Goal: Use online tool/utility: Utilize a website feature to perform a specific function

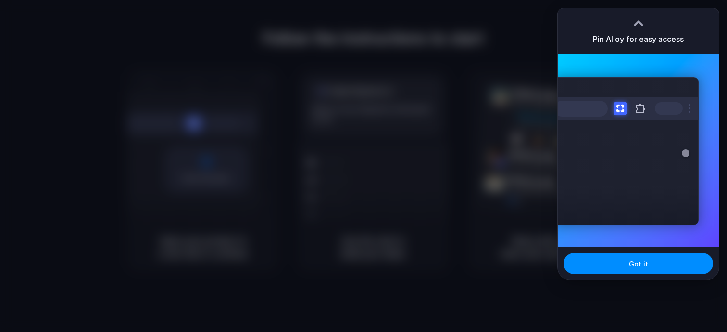
click at [642, 21] on div at bounding box center [639, 23] width 14 height 14
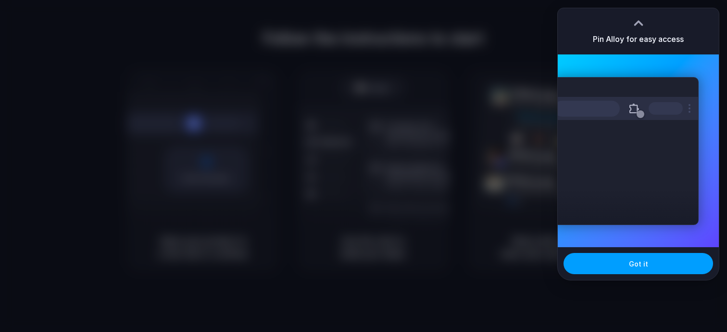
click at [652, 265] on button "Got it" at bounding box center [639, 263] width 150 height 21
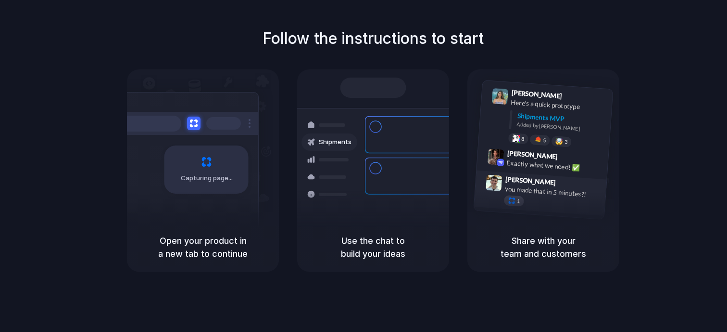
click at [520, 200] on div "1" at bounding box center [514, 201] width 21 height 12
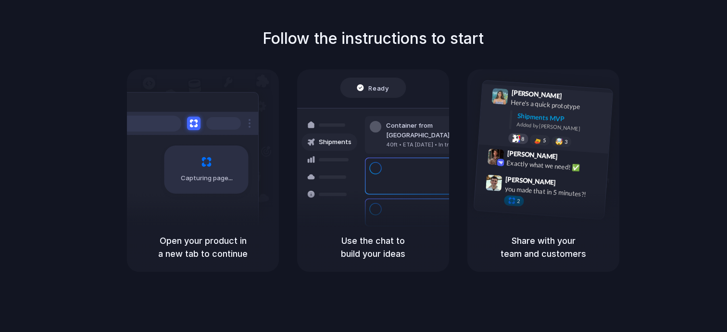
click at [516, 137] on div at bounding box center [516, 138] width 8 height 8
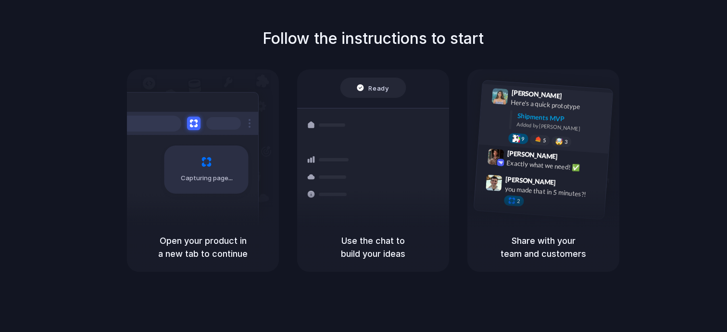
click at [517, 137] on div at bounding box center [516, 138] width 8 height 8
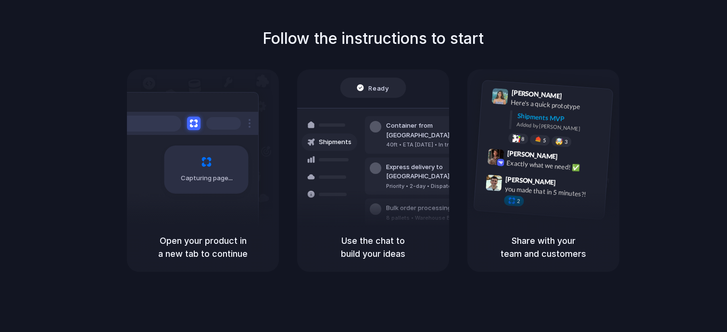
click at [364, 166] on div at bounding box center [364, 166] width 0 height 0
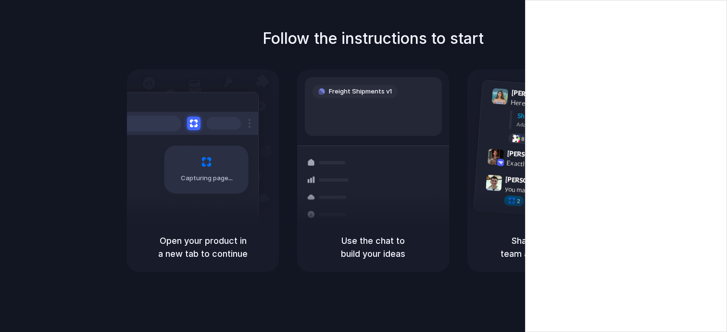
drag, startPoint x: 650, startPoint y: 23, endPoint x: 456, endPoint y: 64, distance: 198.5
click at [456, 64] on body "Follow the instructions to start Capturing page Open your product in a new tab …" at bounding box center [363, 166] width 727 height 332
drag, startPoint x: 650, startPoint y: 25, endPoint x: 587, endPoint y: 31, distance: 63.8
click at [364, 166] on div at bounding box center [364, 166] width 0 height 0
drag, startPoint x: 612, startPoint y: 17, endPoint x: 669, endPoint y: 17, distance: 56.8
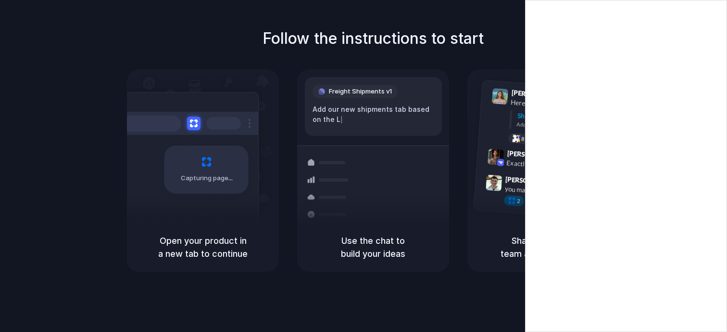
click at [364, 166] on div at bounding box center [364, 166] width 0 height 0
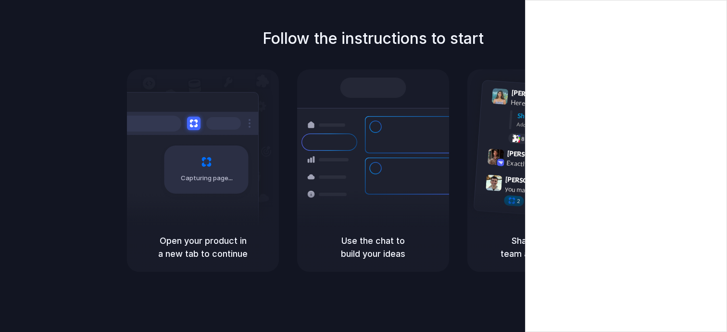
click at [364, 166] on div at bounding box center [364, 166] width 0 height 0
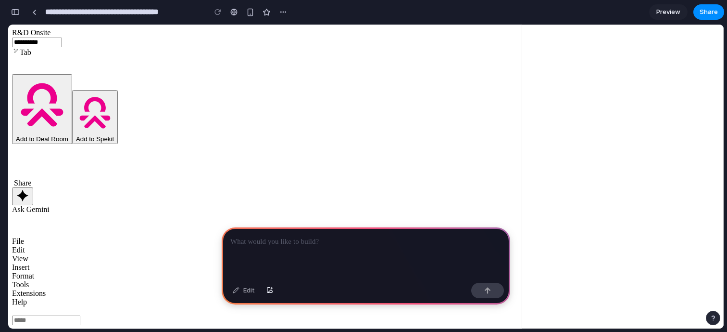
click at [291, 248] on div at bounding box center [366, 252] width 289 height 51
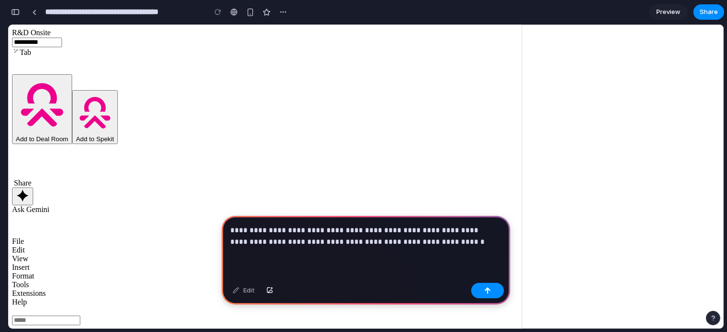
click at [384, 235] on p "**********" at bounding box center [364, 235] width 268 height 23
drag, startPoint x: 408, startPoint y: 236, endPoint x: 360, endPoint y: 239, distance: 48.2
click at [360, 239] on p "**********" at bounding box center [364, 235] width 268 height 23
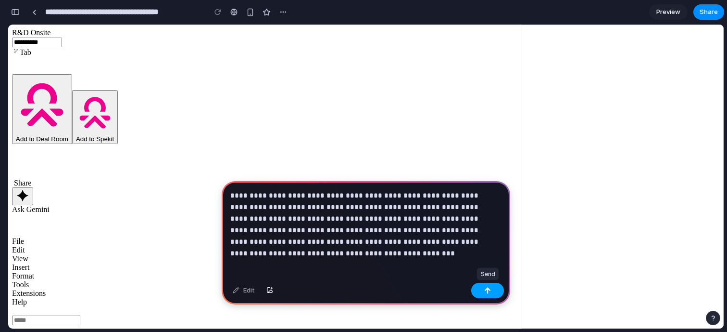
click at [486, 286] on button "button" at bounding box center [488, 289] width 33 height 15
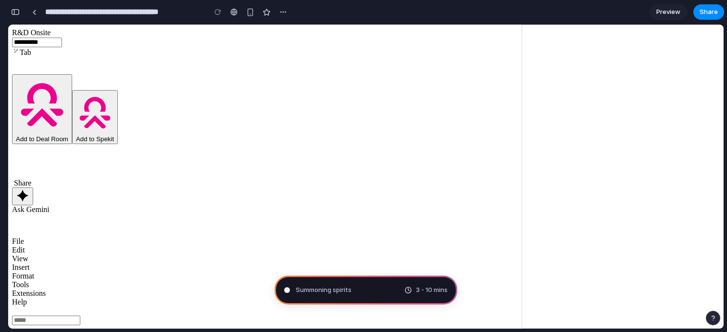
type input "**********"
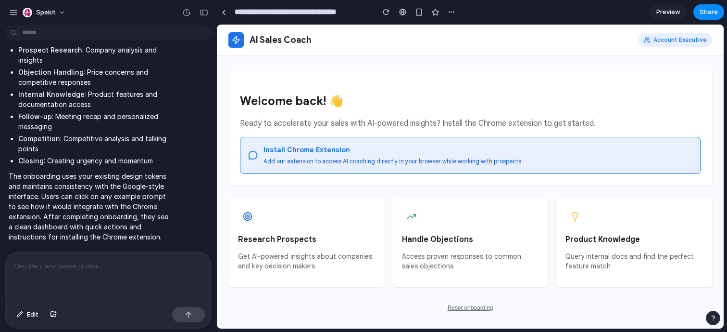
scroll to position [0, 0]
click at [372, 243] on h3 "Research Prospects" at bounding box center [306, 238] width 137 height 12
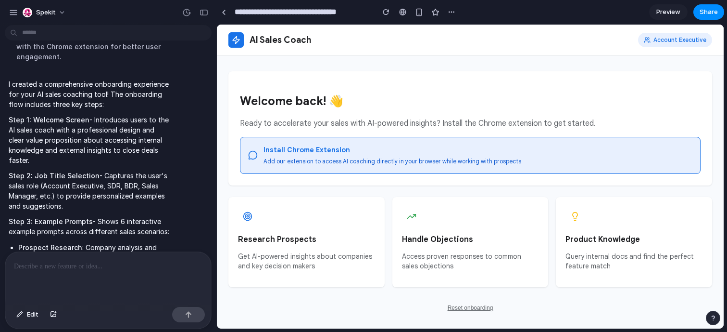
scroll to position [344, 0]
click at [661, 38] on div "Account Executive" at bounding box center [675, 40] width 74 height 14
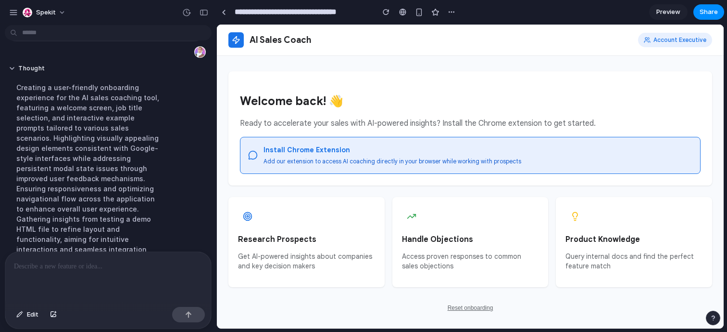
scroll to position [301, 0]
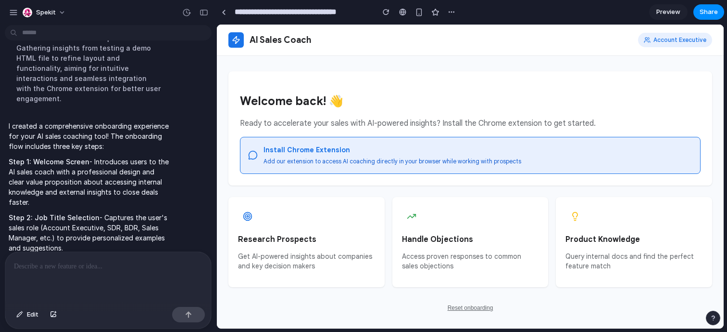
click at [84, 270] on div at bounding box center [108, 277] width 206 height 51
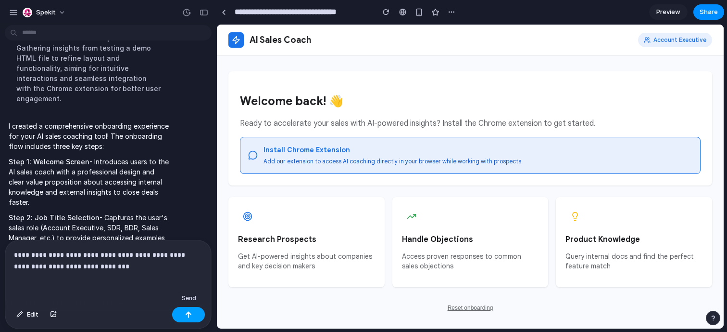
click at [195, 315] on button "button" at bounding box center [188, 313] width 33 height 15
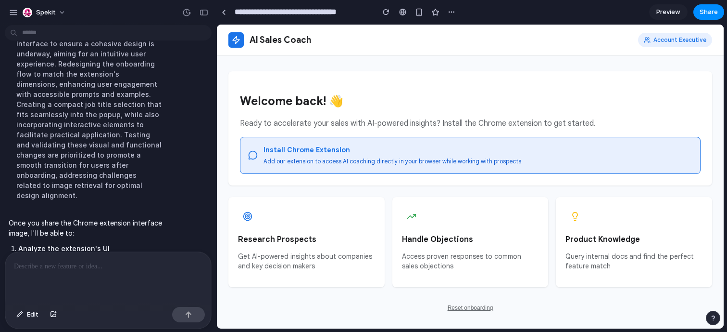
scroll to position [792, 0]
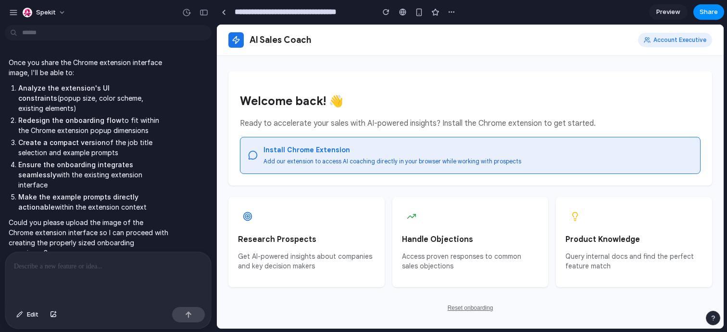
click at [136, 265] on p at bounding box center [106, 266] width 185 height 12
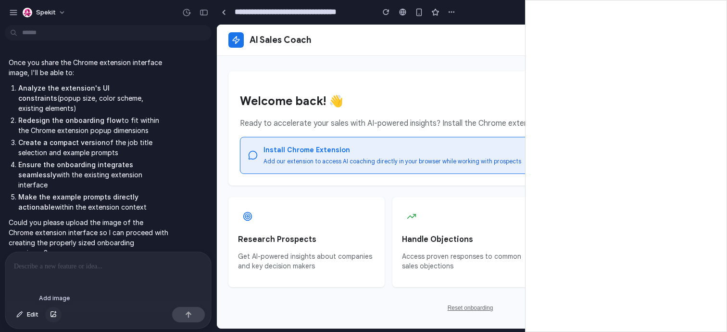
click at [53, 316] on div "button" at bounding box center [53, 314] width 7 height 6
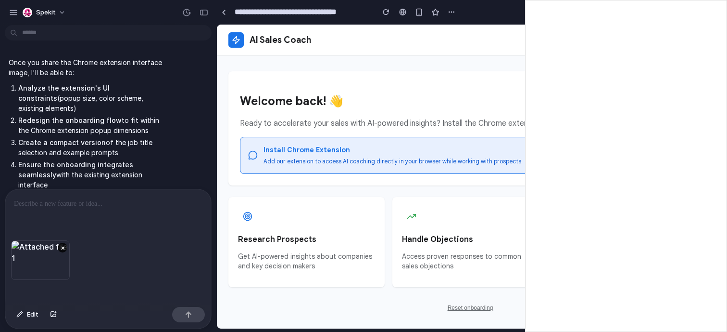
click at [196, 312] on div at bounding box center [188, 313] width 33 height 15
click at [192, 317] on div "button" at bounding box center [188, 314] width 7 height 7
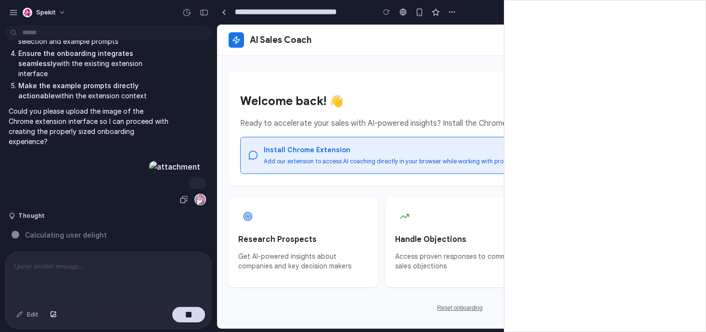
scroll to position [997, 0]
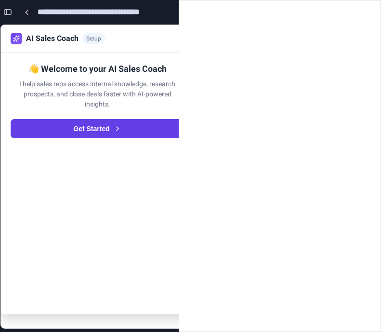
click at [97, 177] on div "AI Sales Coach Setup 👋 Welcome to your AI Sales Coach I help sales reps access …" at bounding box center [96, 170] width 193 height 290
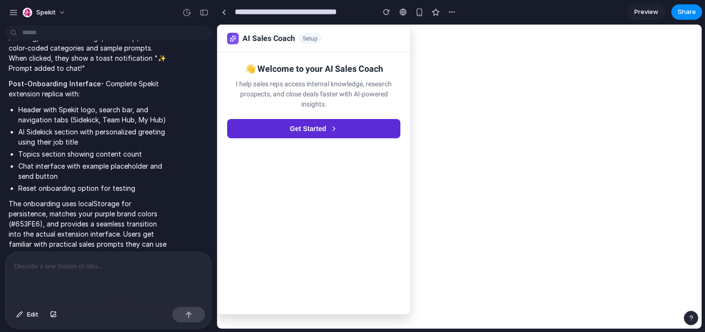
scroll to position [1381, 0]
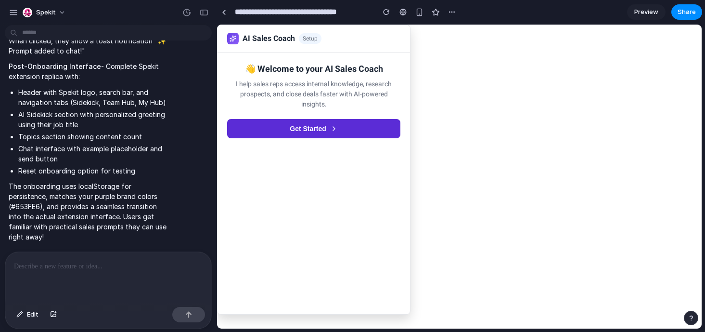
click at [323, 130] on button "Get Started" at bounding box center [313, 128] width 173 height 19
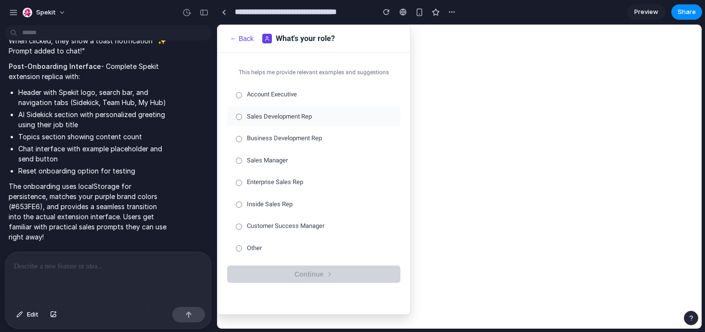
click at [308, 121] on label "Sales Development Rep" at bounding box center [313, 116] width 173 height 20
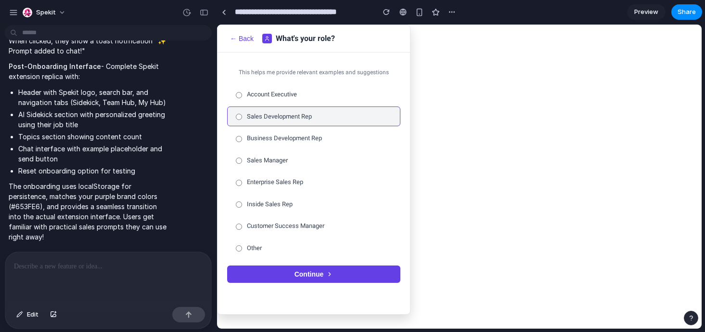
click at [313, 269] on button "Continue" at bounding box center [313, 273] width 173 height 17
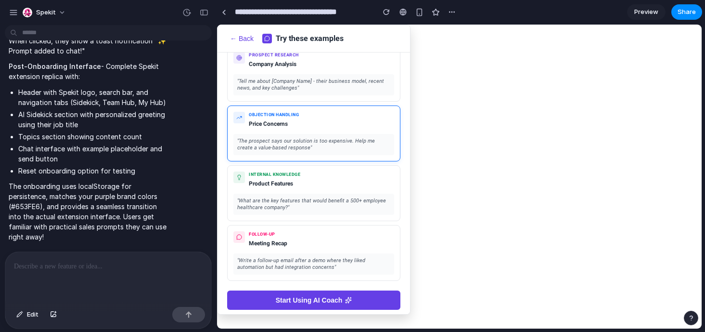
scroll to position [76, 0]
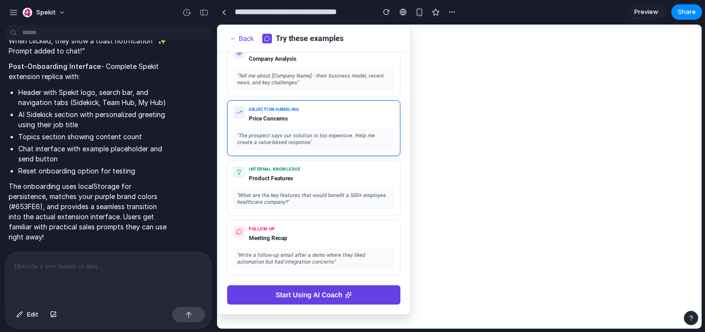
click at [293, 132] on div "" The prospect says our solution is too expensive. Help me create a value-based…" at bounding box center [313, 139] width 161 height 22
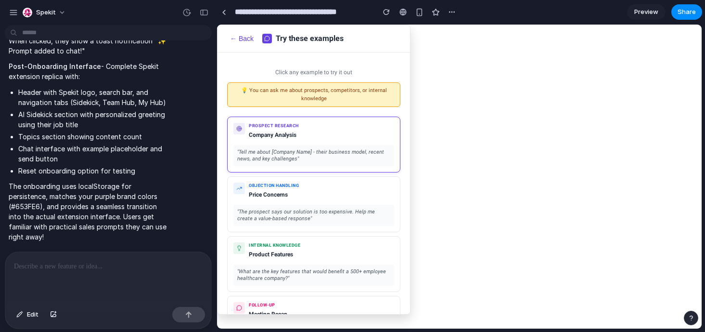
click at [315, 148] on div "" Tell me about [Company Name] - their business model, recent news, and key cha…" at bounding box center [313, 156] width 161 height 22
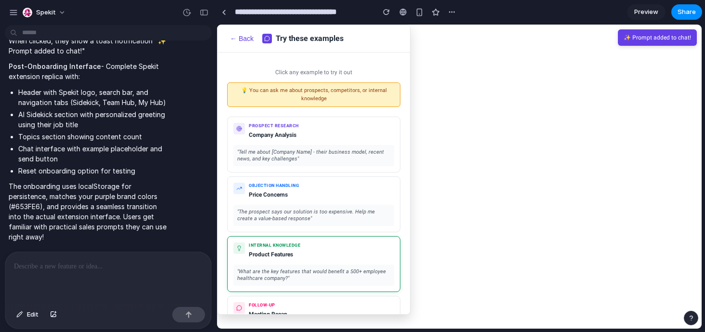
scroll to position [76, 0]
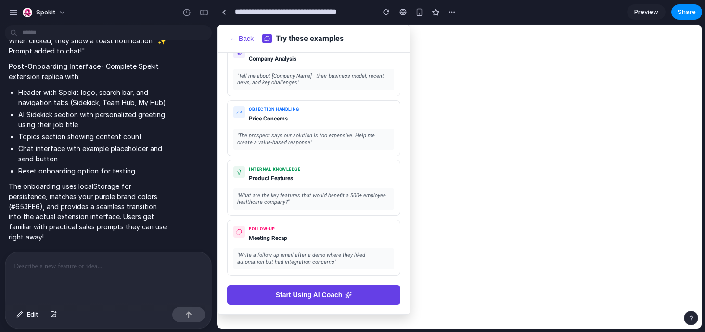
click at [334, 292] on button "Start Using AI Coach" at bounding box center [313, 294] width 173 height 19
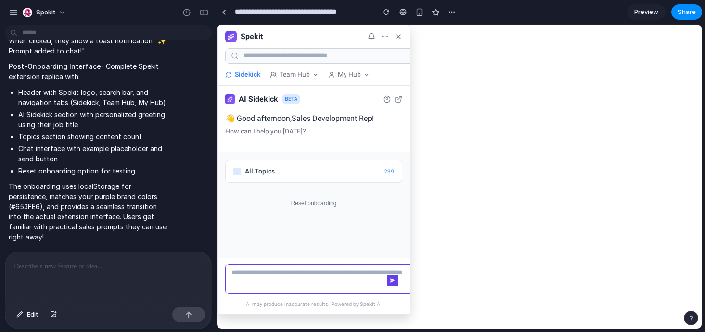
click at [319, 274] on textarea at bounding box center [326, 279] width 203 height 30
click at [315, 206] on button "Reset onboarding" at bounding box center [314, 203] width 50 height 11
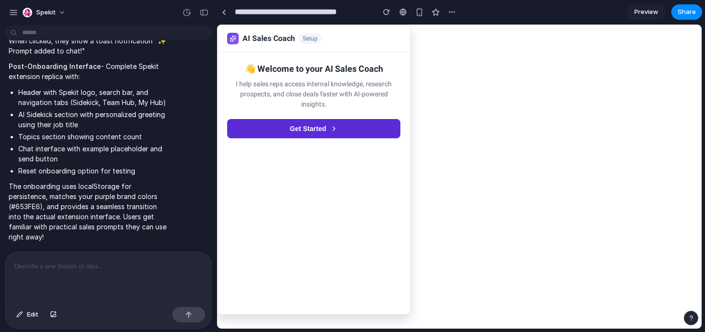
click at [270, 131] on button "Get Started" at bounding box center [313, 128] width 173 height 19
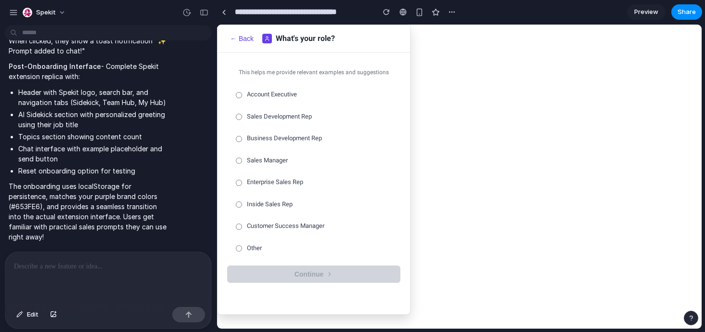
click at [241, 34] on button "← Back" at bounding box center [241, 38] width 29 height 9
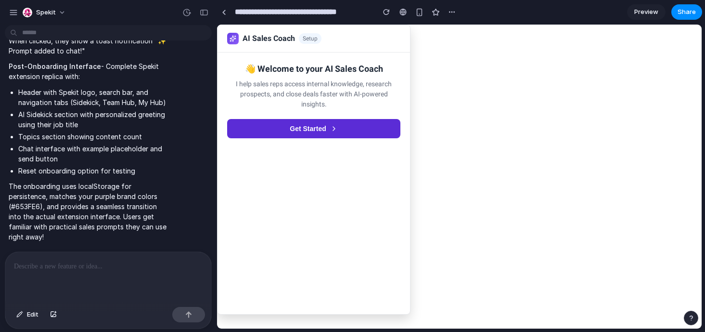
click at [271, 132] on button "Get Started" at bounding box center [313, 128] width 173 height 19
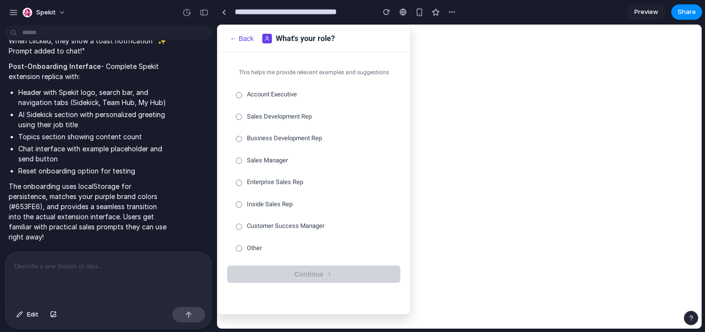
click at [241, 38] on button "← Back" at bounding box center [241, 38] width 29 height 9
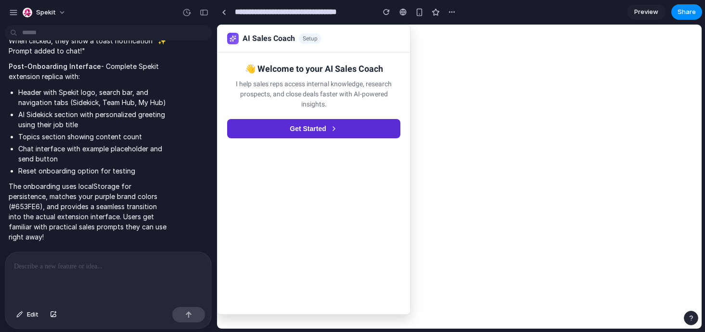
click at [283, 137] on button "Get Started" at bounding box center [313, 128] width 173 height 19
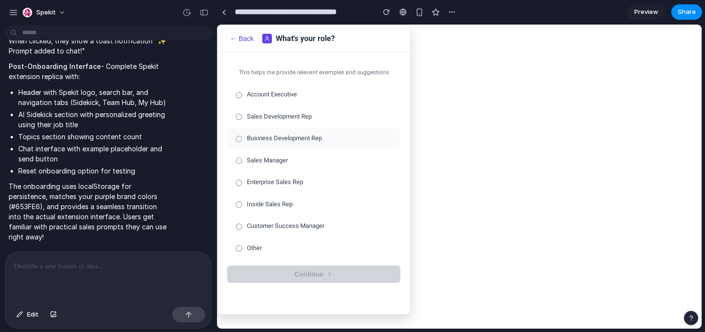
click at [281, 104] on div "Account Executive Sales Development Rep Business Development Rep Sales Manager …" at bounding box center [313, 170] width 173 height 173
click at [281, 117] on span "Sales Development Rep" at bounding box center [279, 117] width 65 height 10
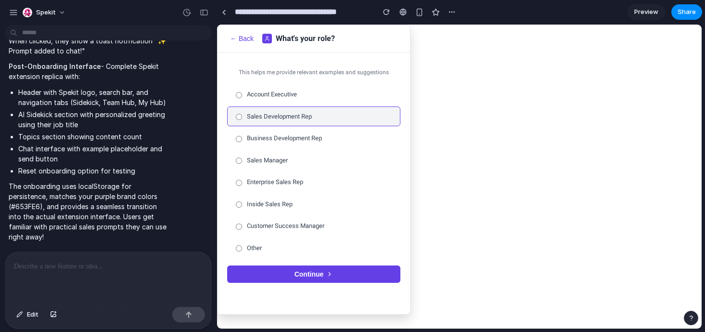
click at [275, 267] on button "Continue" at bounding box center [313, 273] width 173 height 17
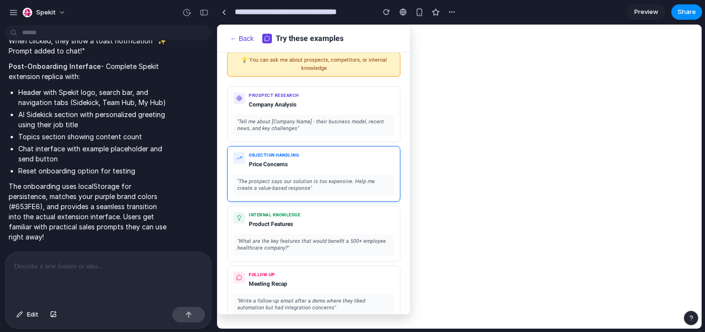
scroll to position [0, 0]
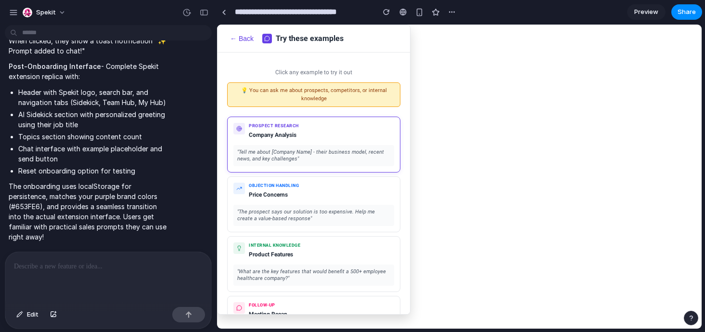
click at [322, 167] on div "Prospect Research Company Analysis " Tell me about [Company Name] - their busin…" at bounding box center [313, 144] width 173 height 56
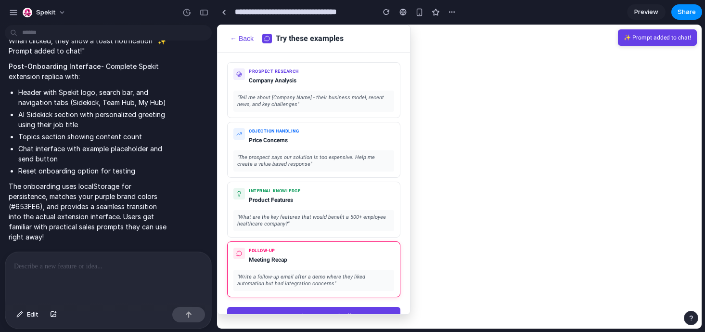
scroll to position [76, 0]
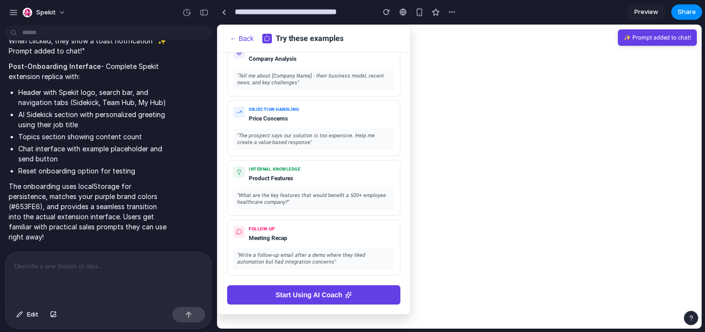
click at [324, 295] on button "Start Using AI Coach" at bounding box center [313, 294] width 173 height 19
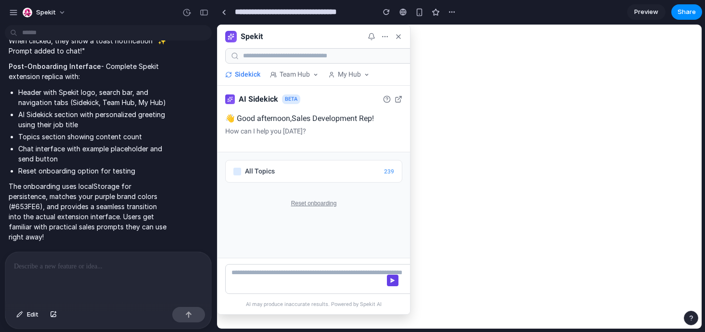
click at [301, 74] on span "Team Hub" at bounding box center [295, 74] width 30 height 10
click at [302, 204] on button "Reset onboarding" at bounding box center [314, 203] width 50 height 11
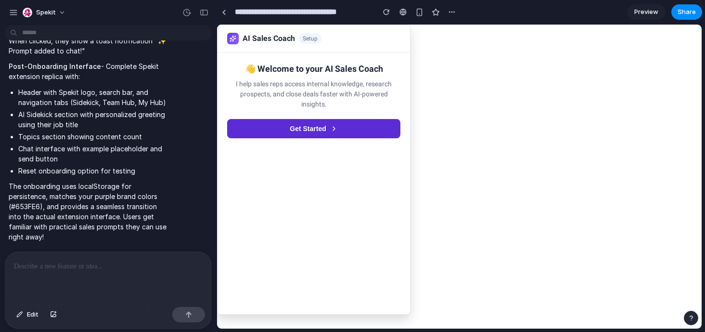
click at [299, 135] on button "Get Started" at bounding box center [313, 128] width 173 height 19
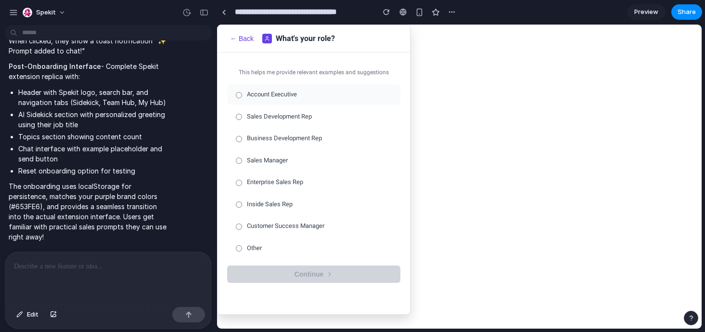
click at [302, 97] on label "Account Executive" at bounding box center [313, 94] width 173 height 20
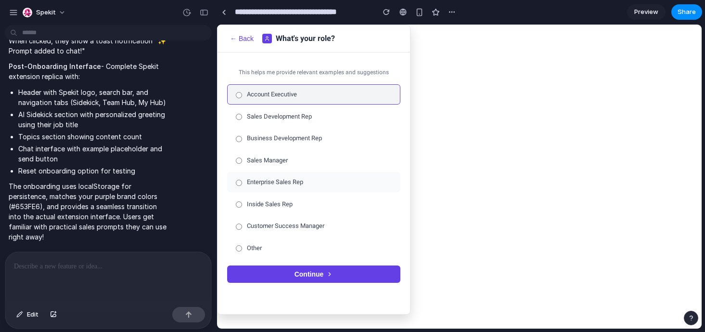
click at [304, 175] on label "Enterprise Sales Rep" at bounding box center [313, 182] width 173 height 20
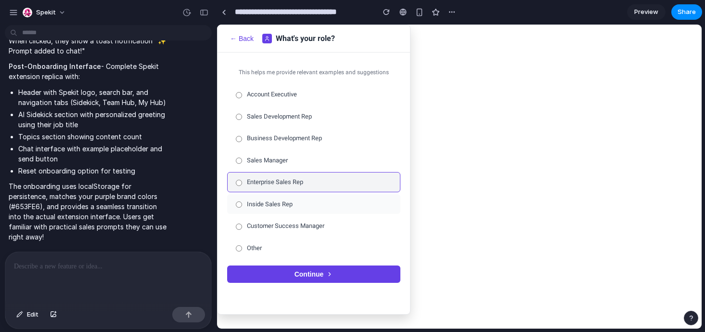
click at [306, 201] on label "Inside Sales Rep" at bounding box center [313, 204] width 173 height 20
